Goal: Transaction & Acquisition: Purchase product/service

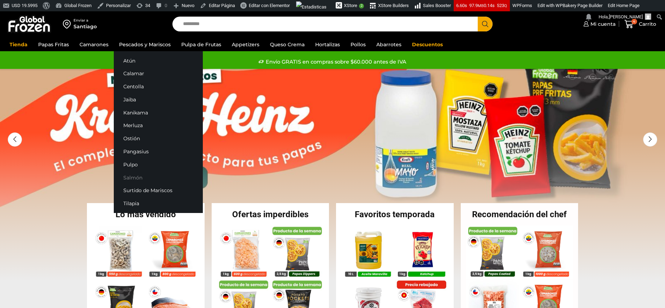
click at [133, 179] on link "Salmón" at bounding box center [158, 177] width 89 height 13
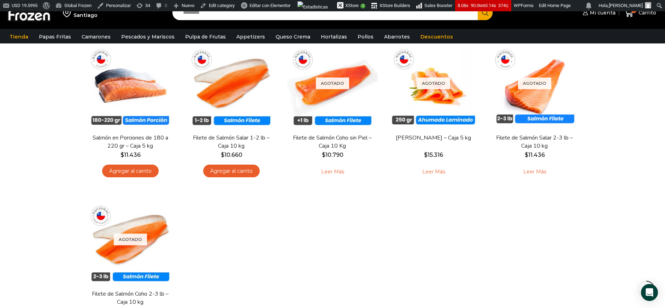
scroll to position [84, 0]
